Goal: Transaction & Acquisition: Download file/media

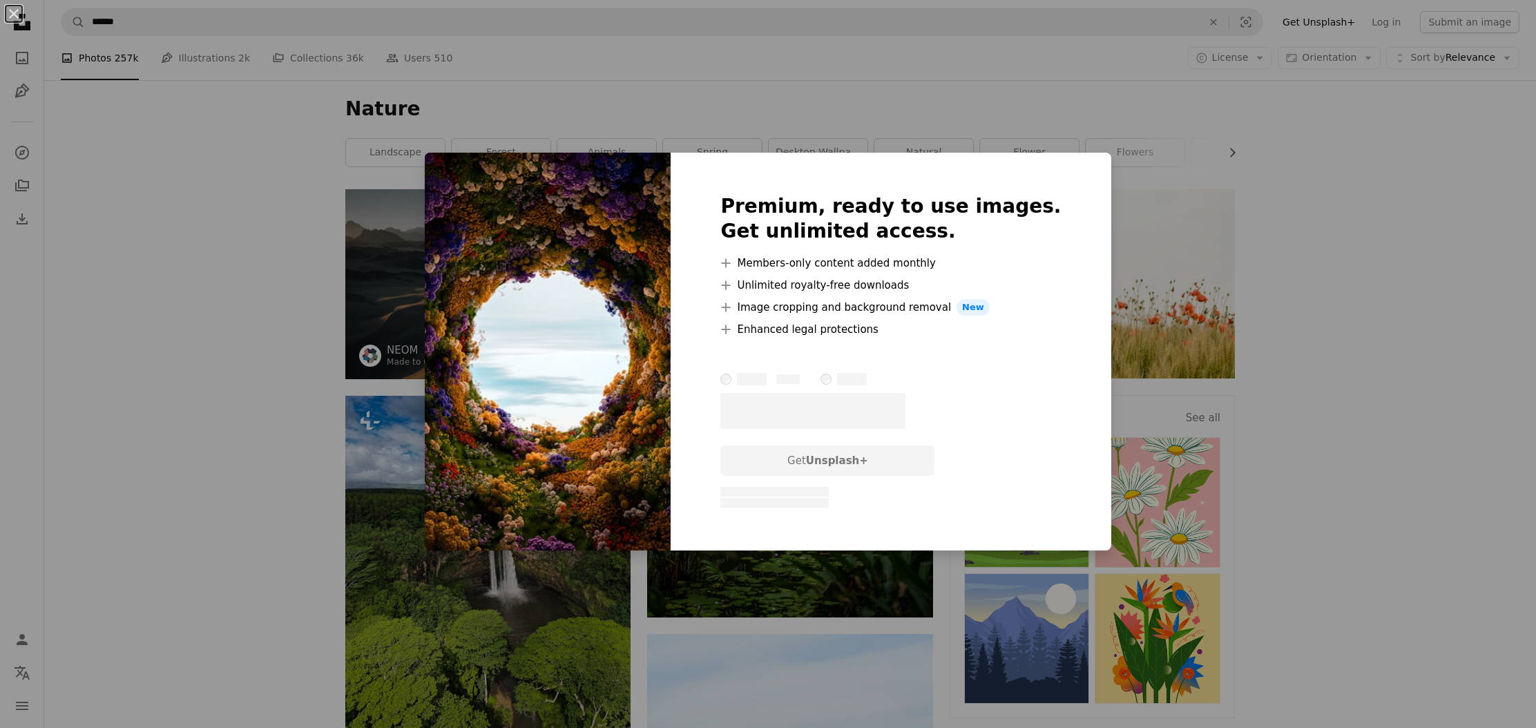
scroll to position [5632, 0]
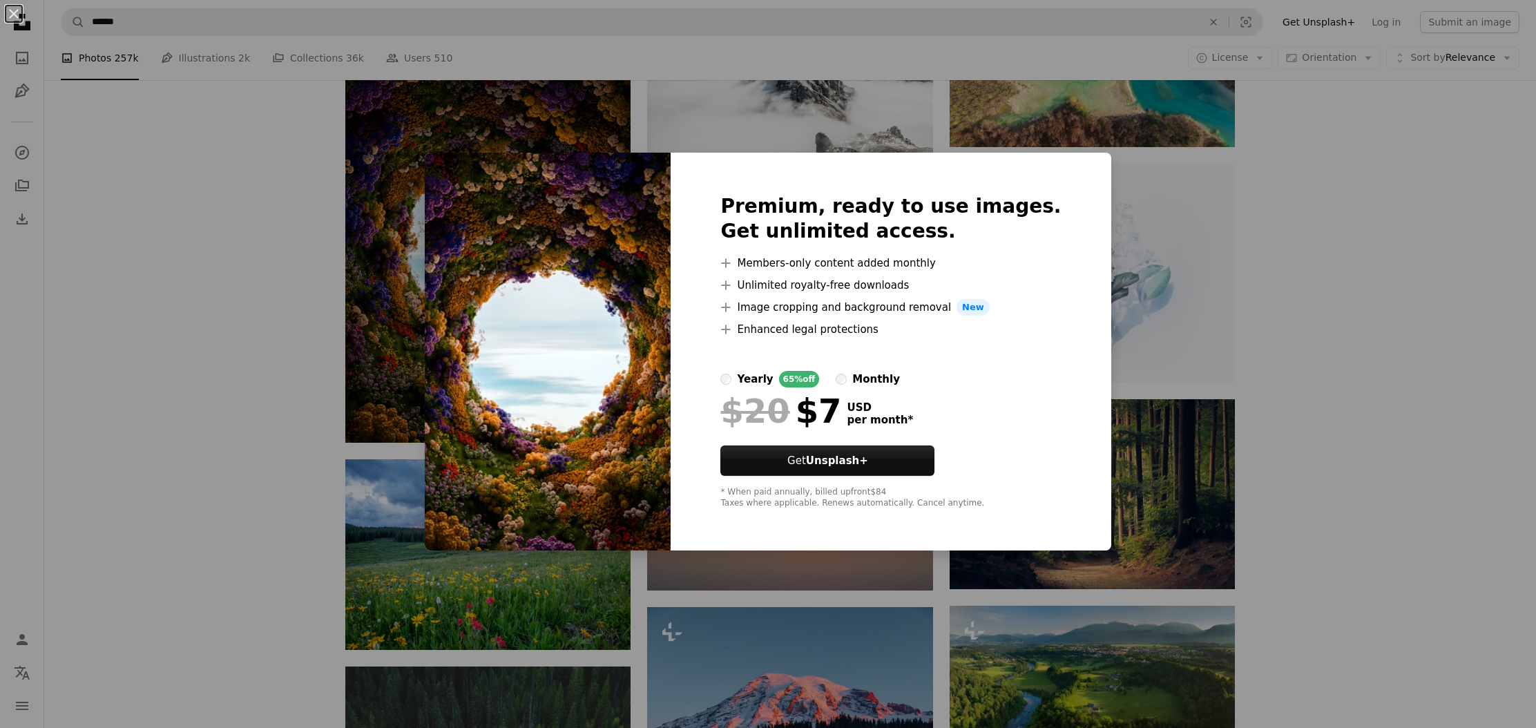
click at [638, 261] on img at bounding box center [548, 352] width 246 height 398
click at [1177, 352] on div "An X shape Premium, ready to use images. Get unlimited access. A plus sign Memb…" at bounding box center [768, 364] width 1536 height 728
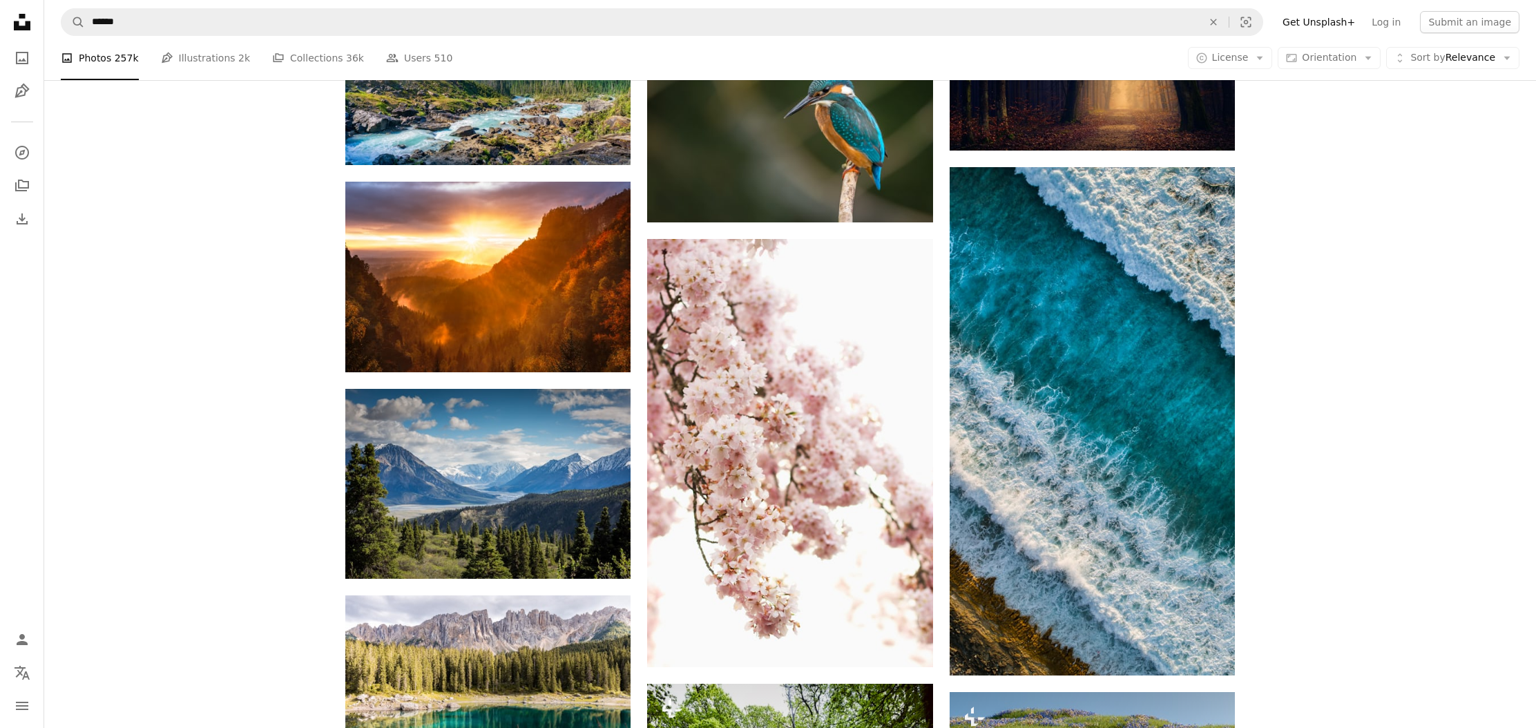
scroll to position [9482, 0]
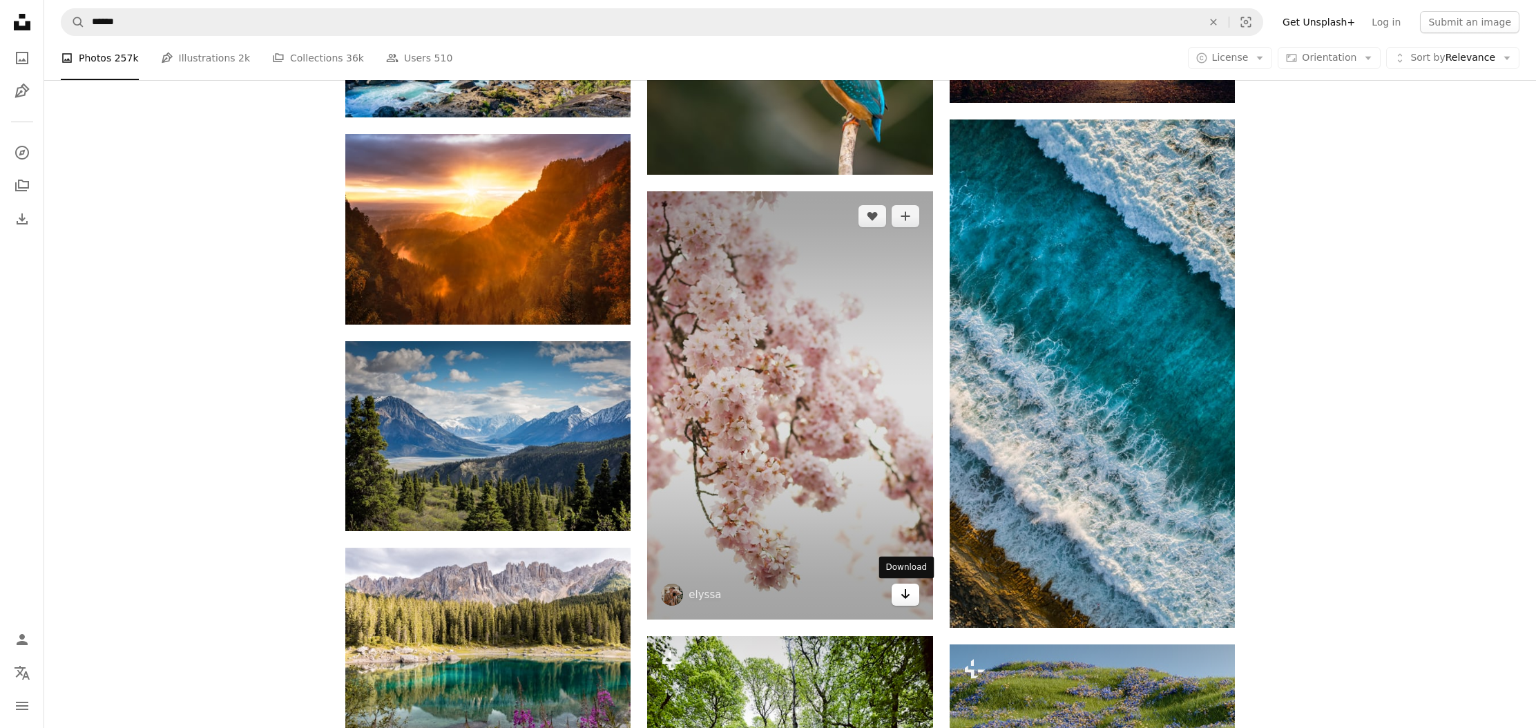
click at [906, 596] on icon "Download" at bounding box center [904, 594] width 9 height 10
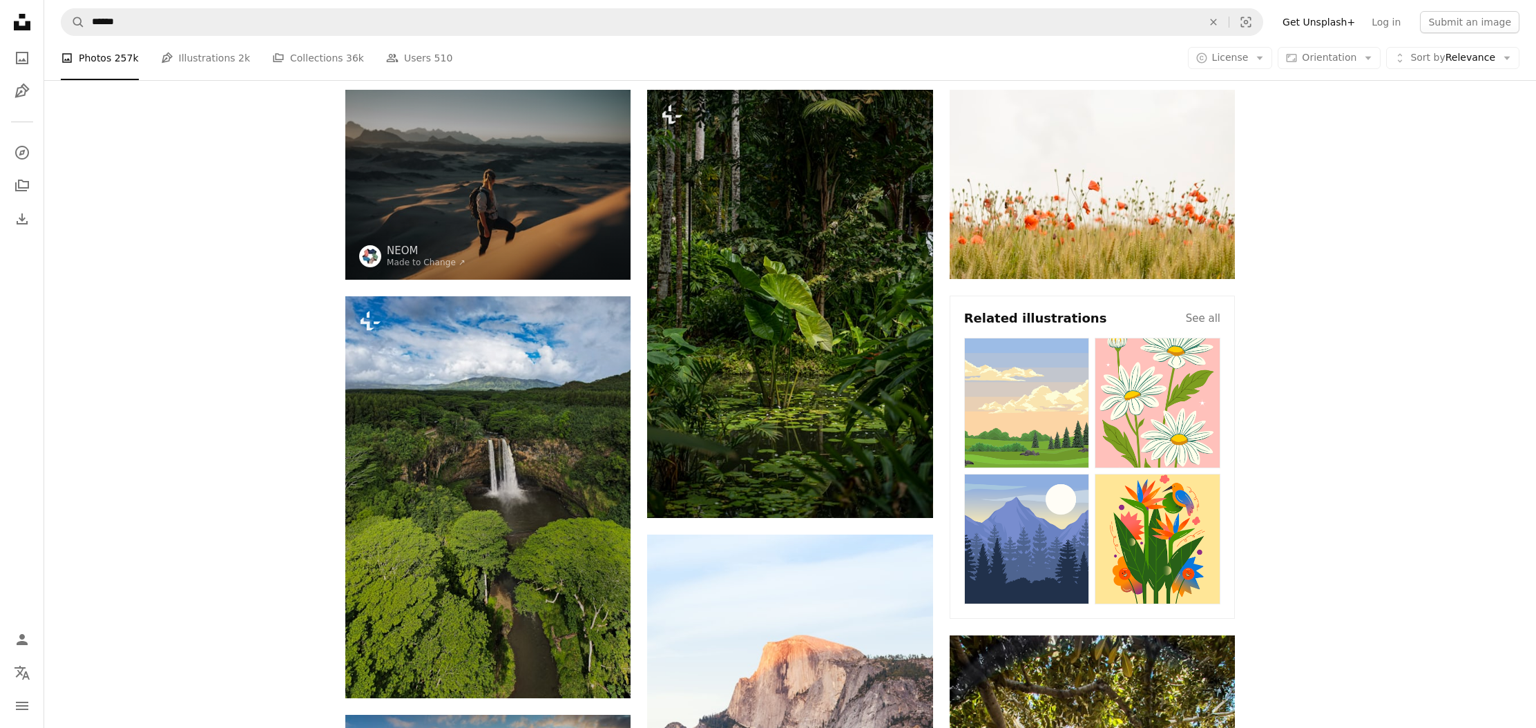
scroll to position [99, 0]
